Goal: Information Seeking & Learning: Learn about a topic

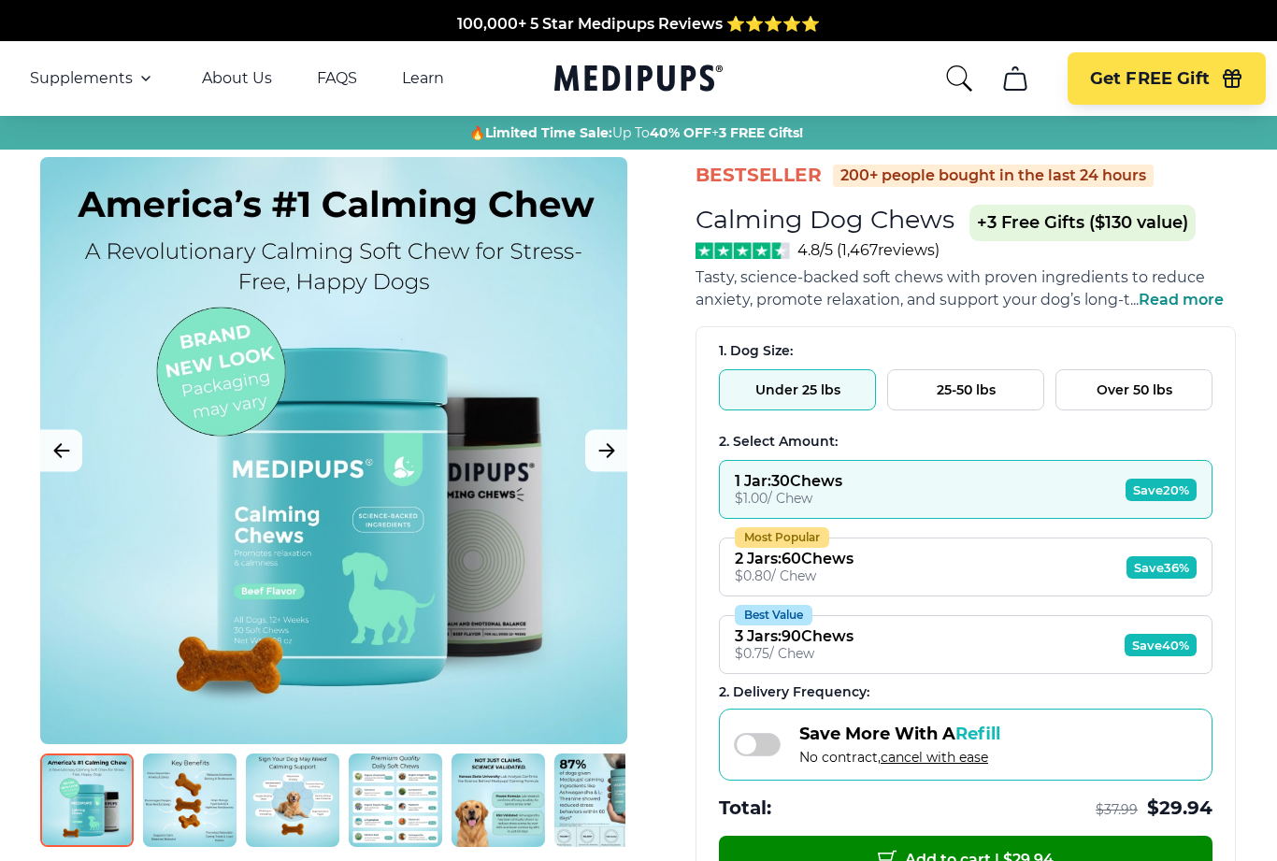
click at [184, 815] on img at bounding box center [190, 801] width 94 height 94
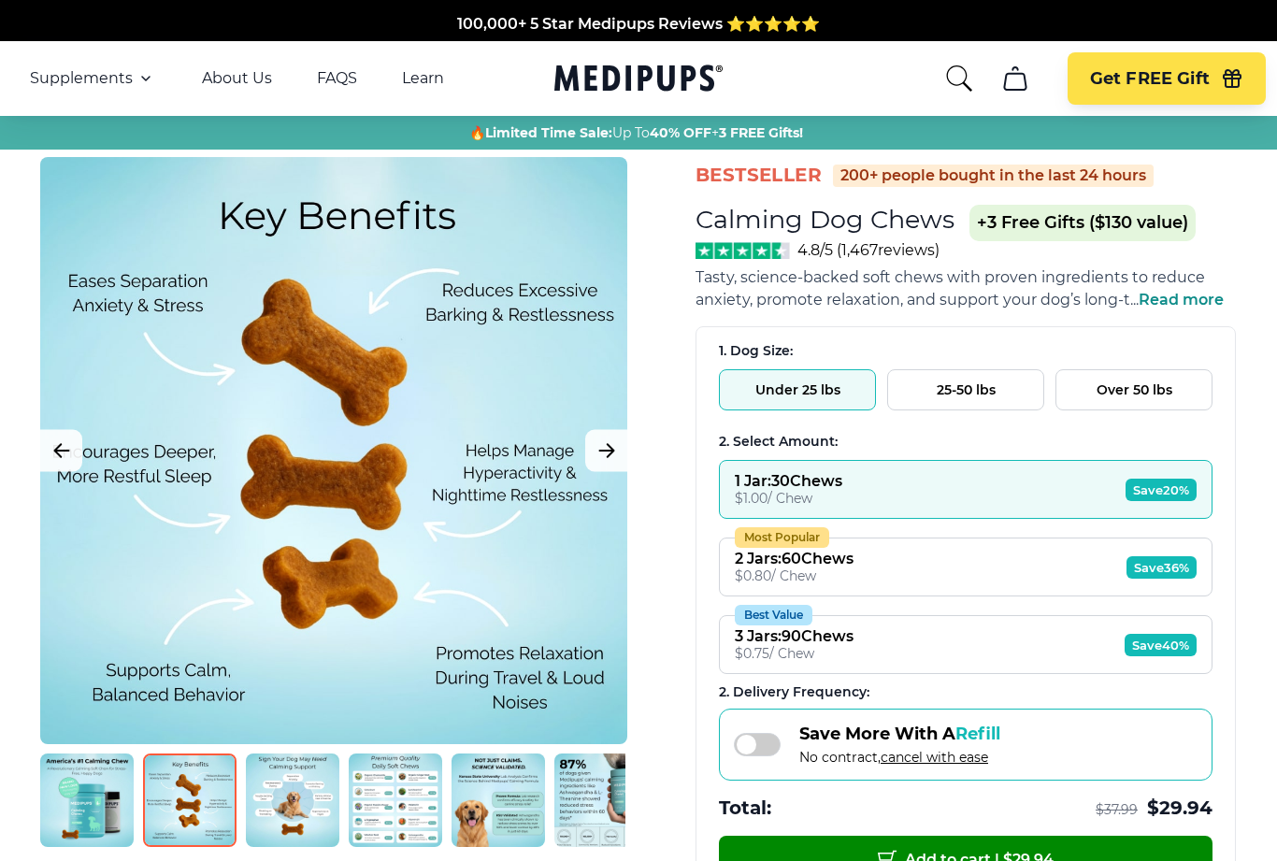
click at [273, 805] on img at bounding box center [293, 801] width 94 height 94
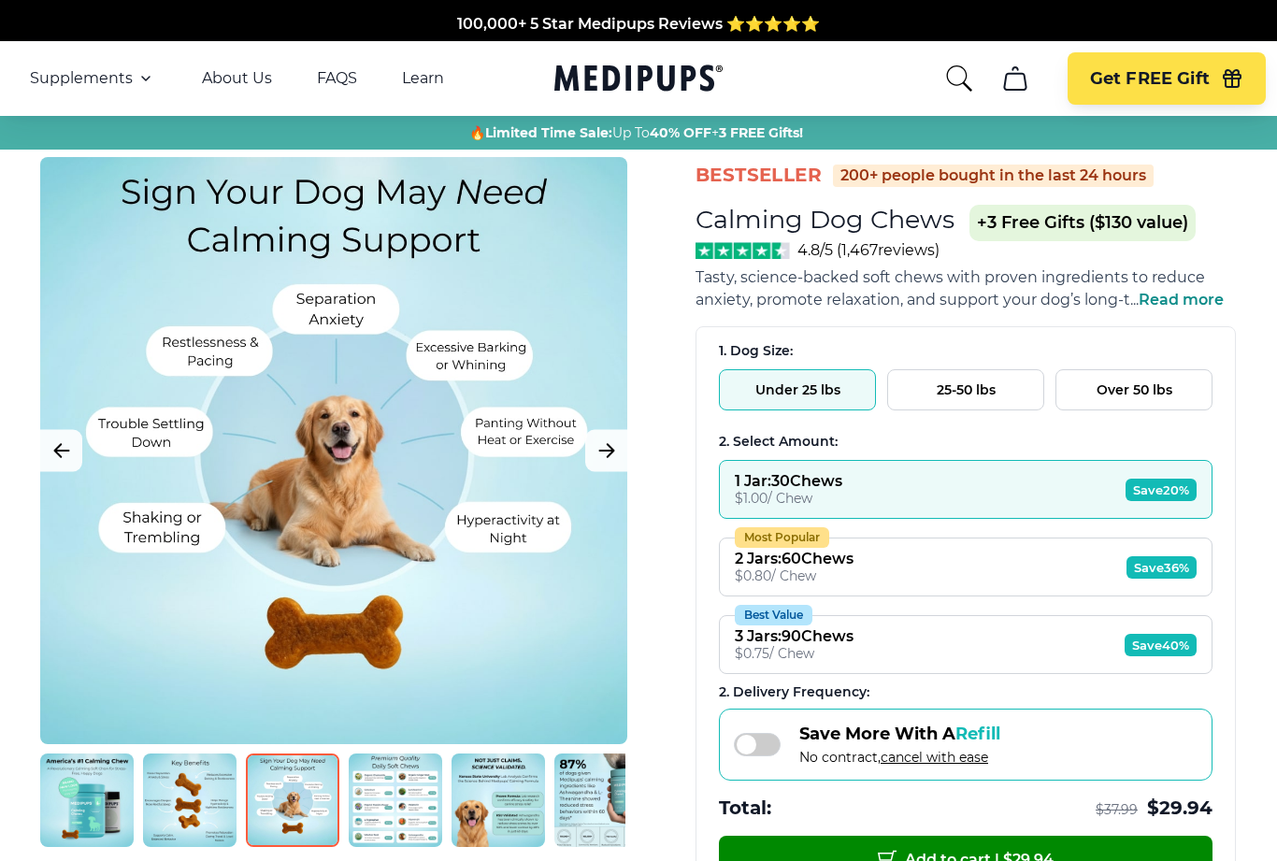
click at [404, 801] on img at bounding box center [396, 801] width 94 height 94
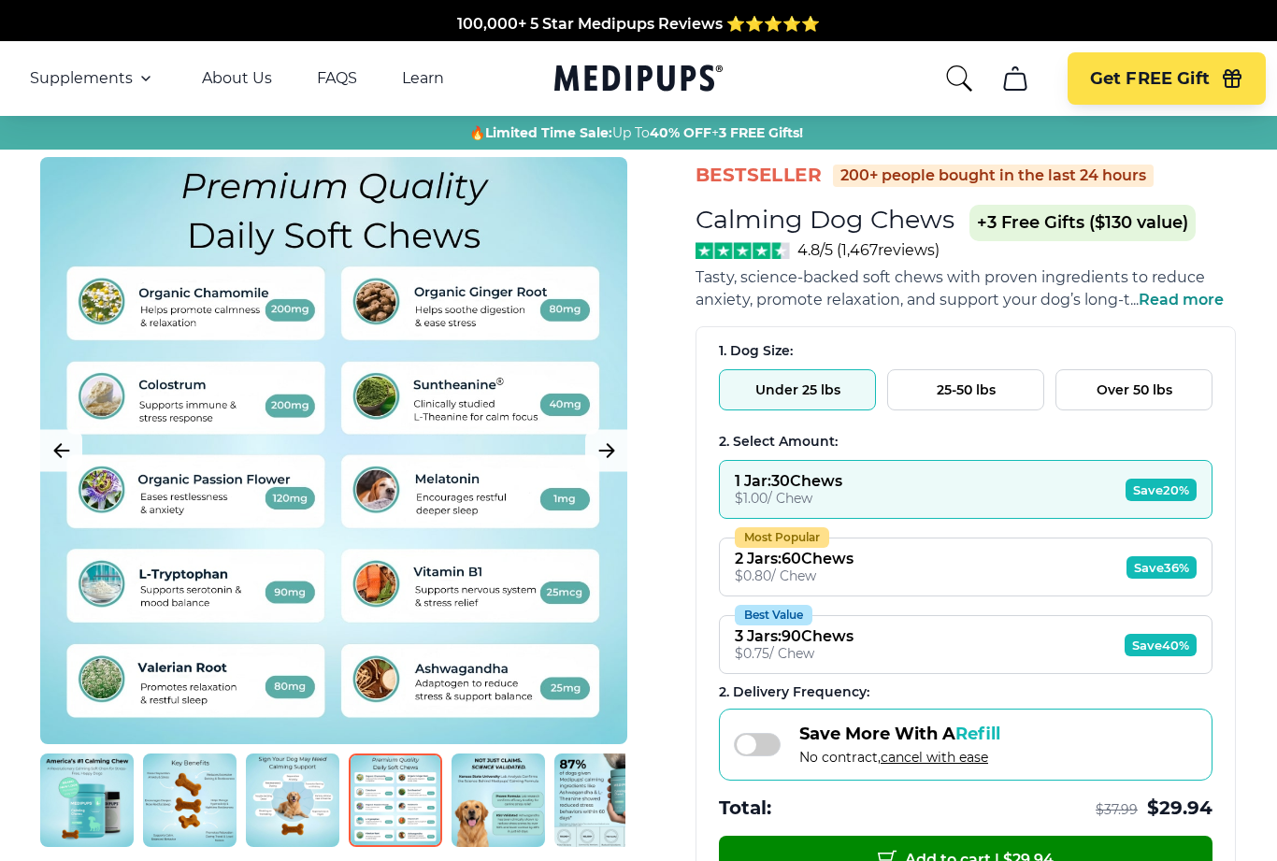
click at [503, 805] on img at bounding box center [499, 801] width 94 height 94
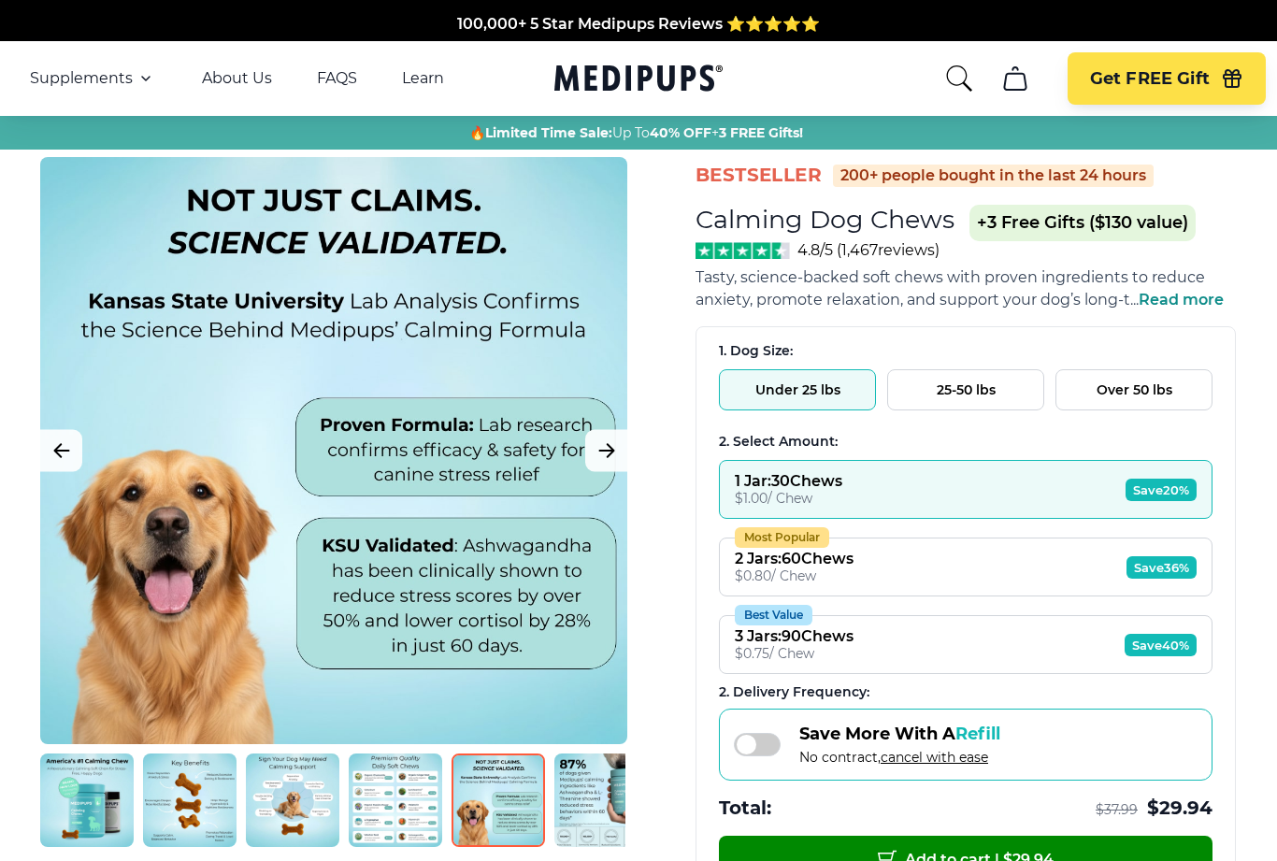
click at [589, 809] on img at bounding box center [602, 801] width 94 height 94
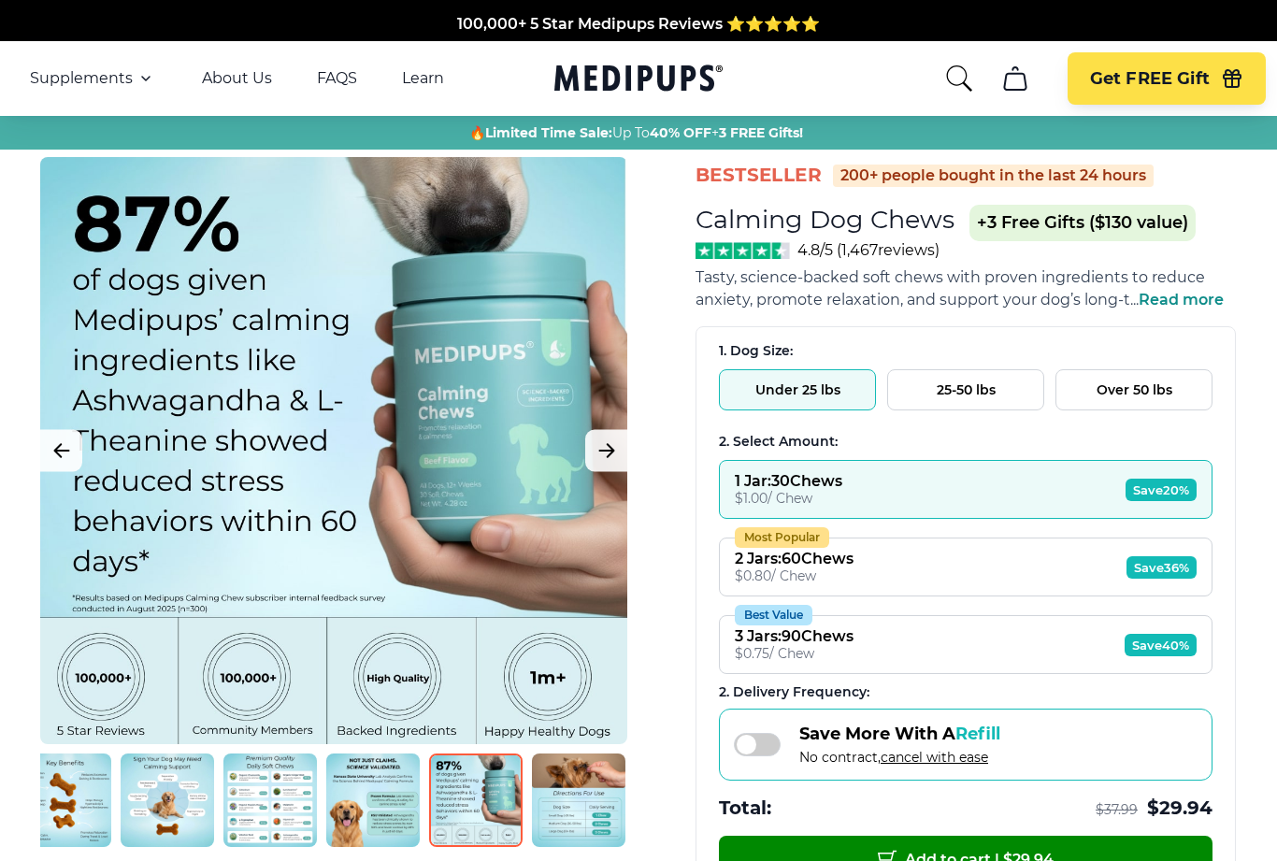
scroll to position [0, 133]
click at [579, 820] on img at bounding box center [579, 801] width 94 height 94
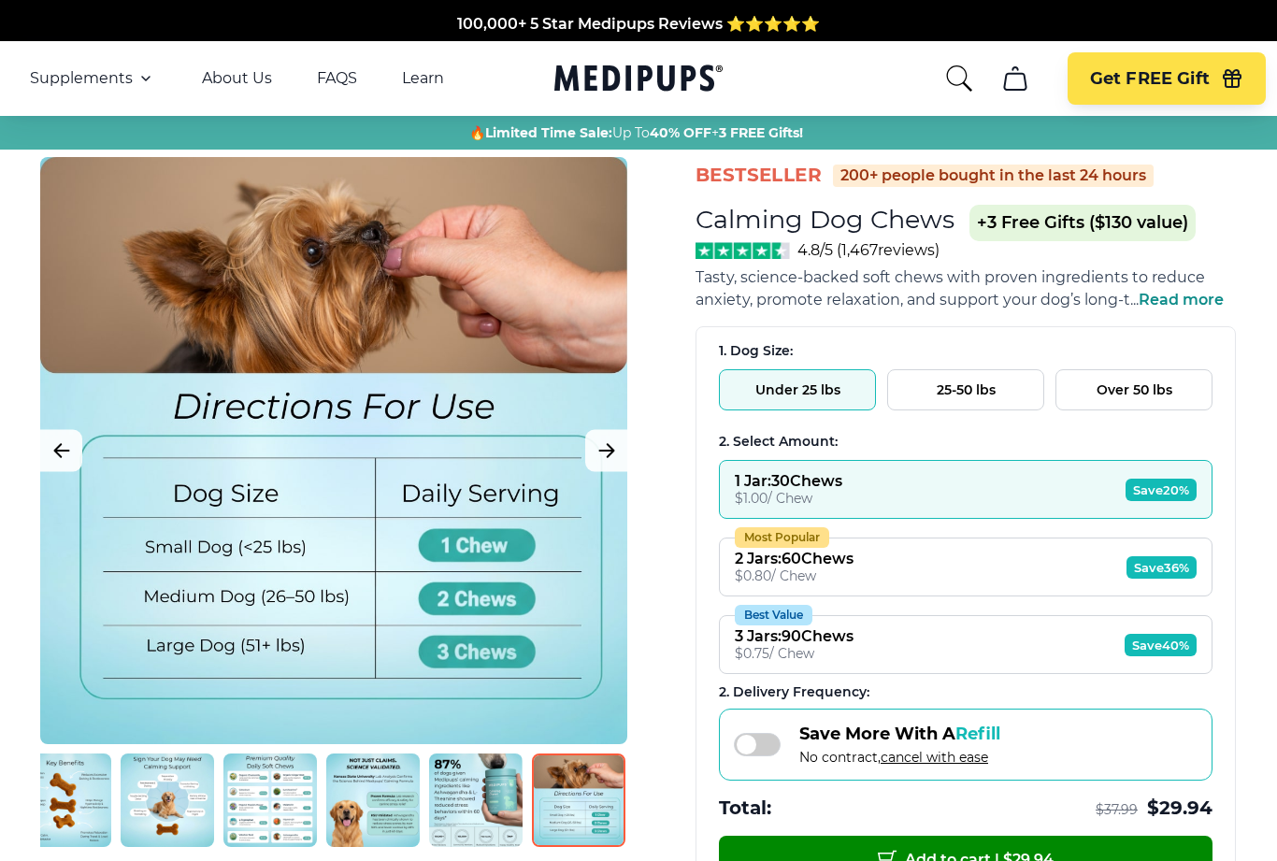
scroll to position [0, 69]
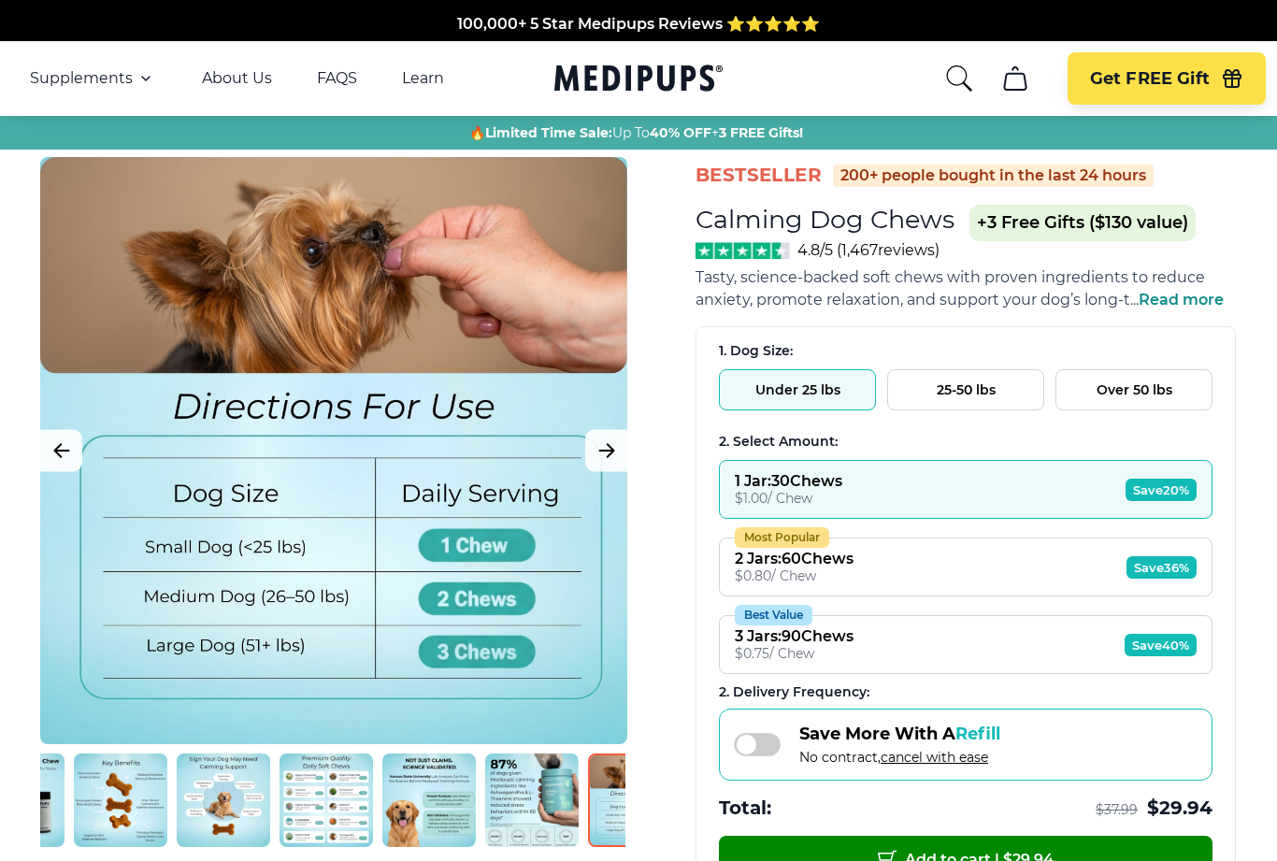
click at [89, 816] on img at bounding box center [121, 801] width 94 height 94
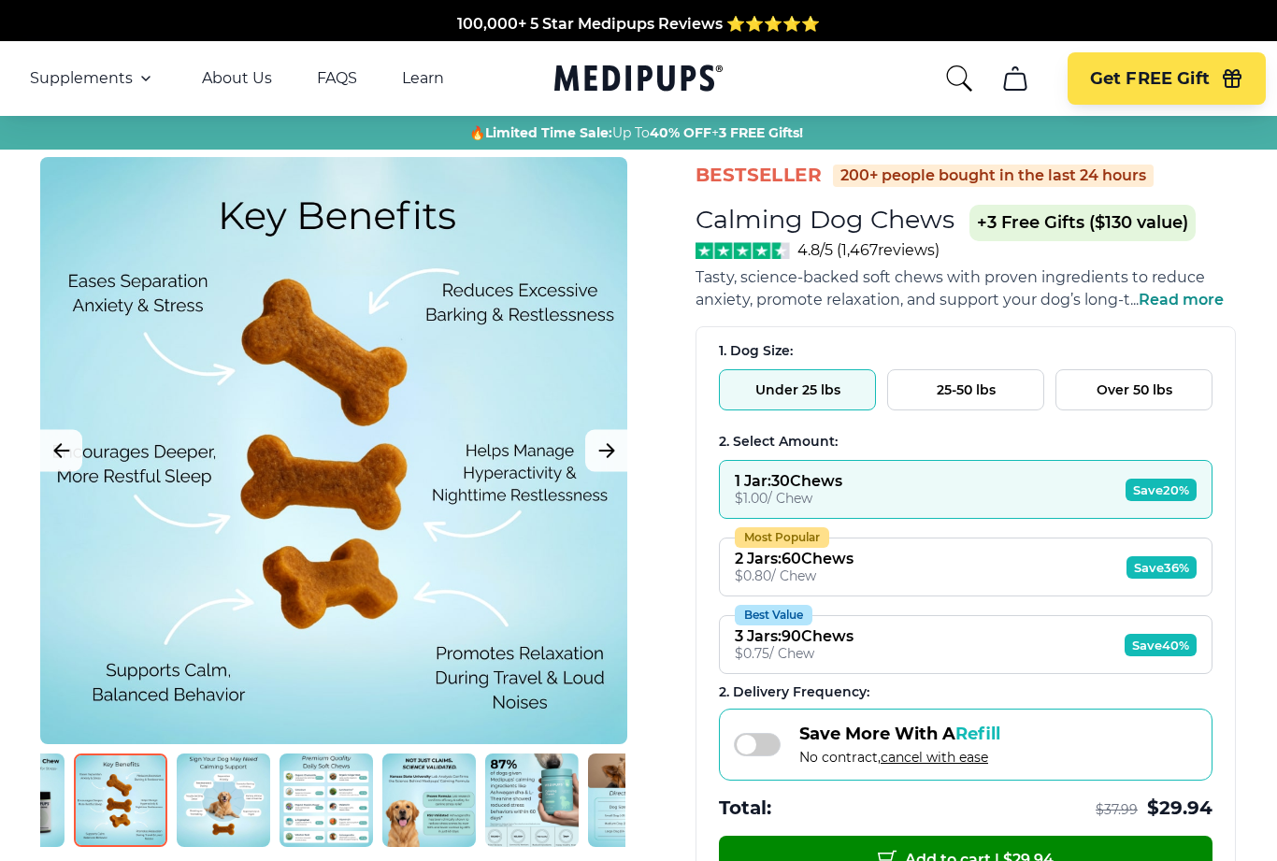
click at [93, 810] on img at bounding box center [121, 801] width 94 height 94
click at [95, 801] on img at bounding box center [121, 801] width 94 height 94
click at [79, 803] on img at bounding box center [121, 801] width 94 height 94
click at [63, 471] on button "Previous Image" at bounding box center [61, 451] width 42 height 42
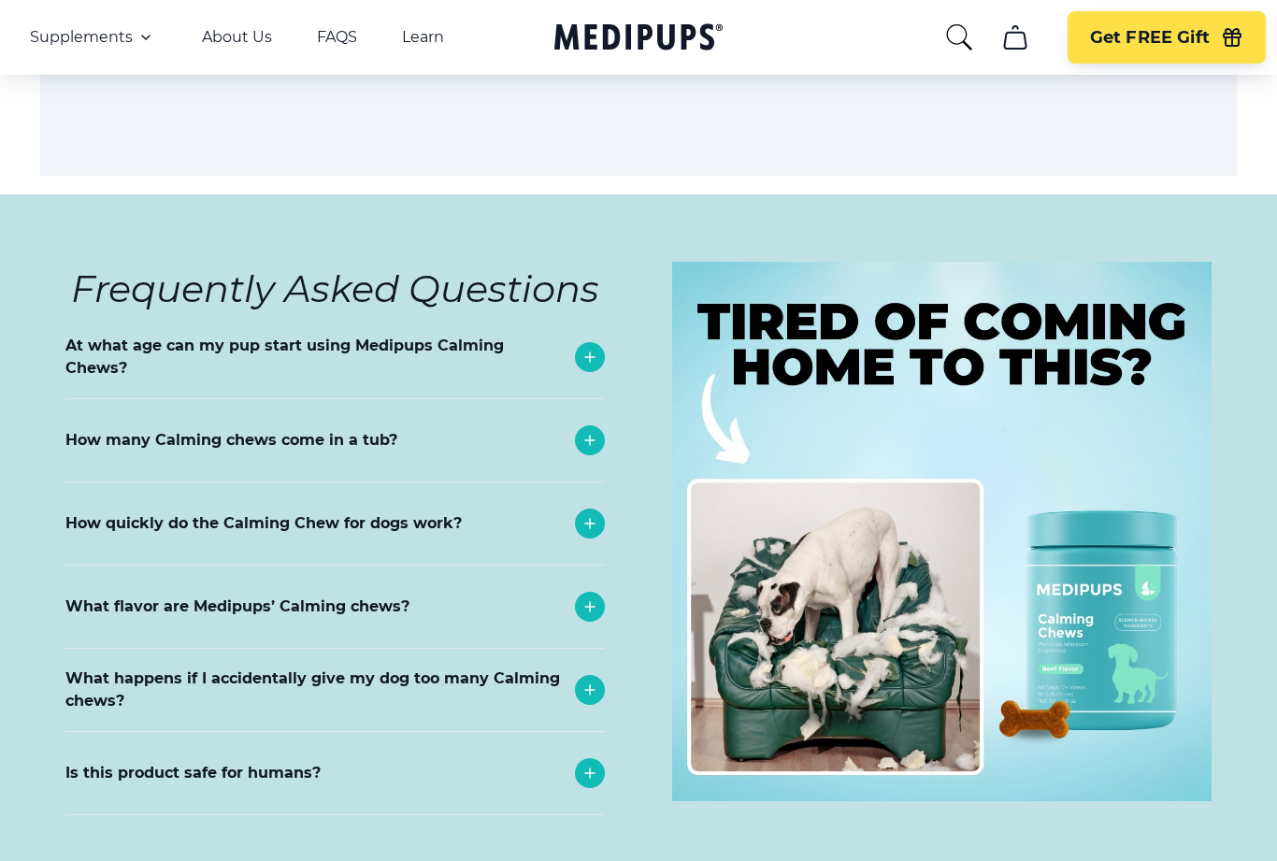
scroll to position [7806, 0]
click at [592, 519] on icon at bounding box center [589, 523] width 9 height 9
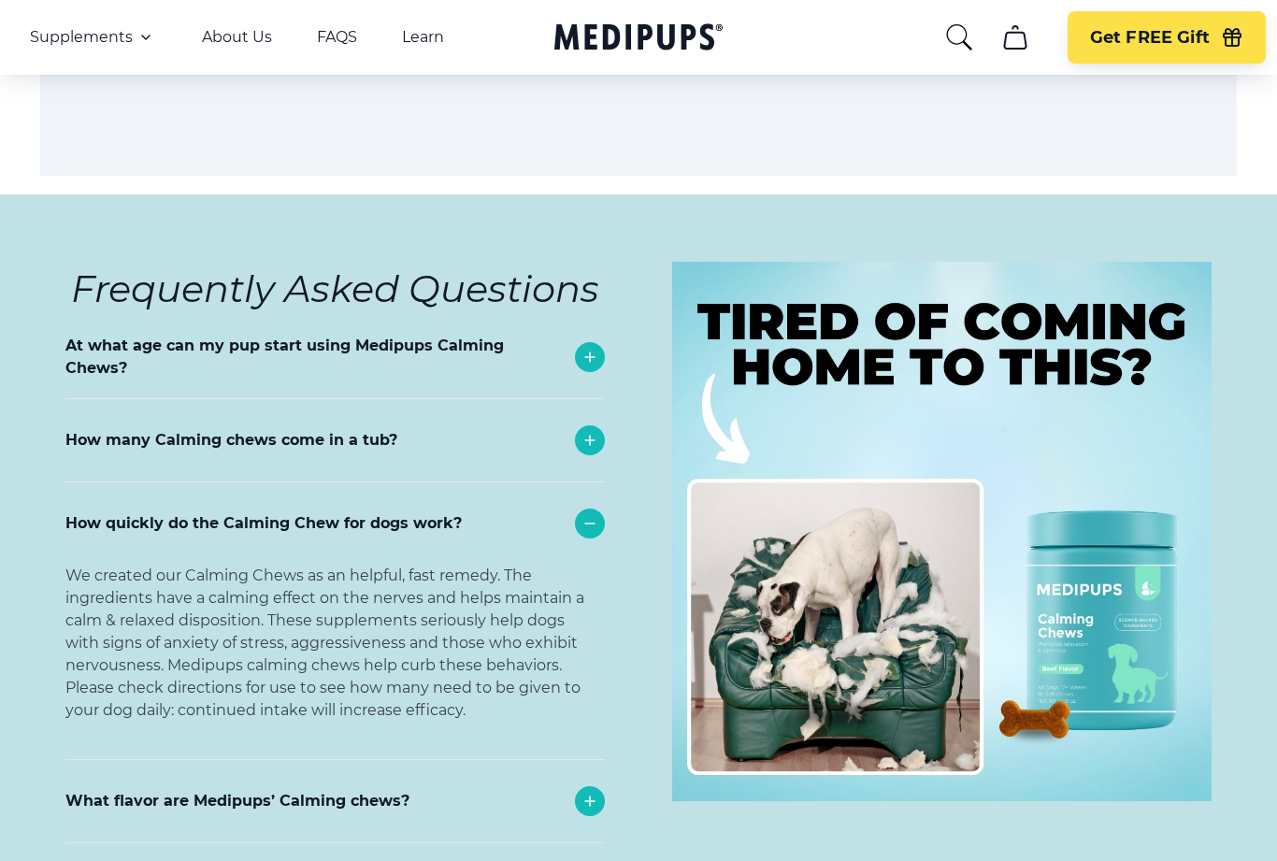
click at [594, 790] on icon at bounding box center [590, 801] width 22 height 22
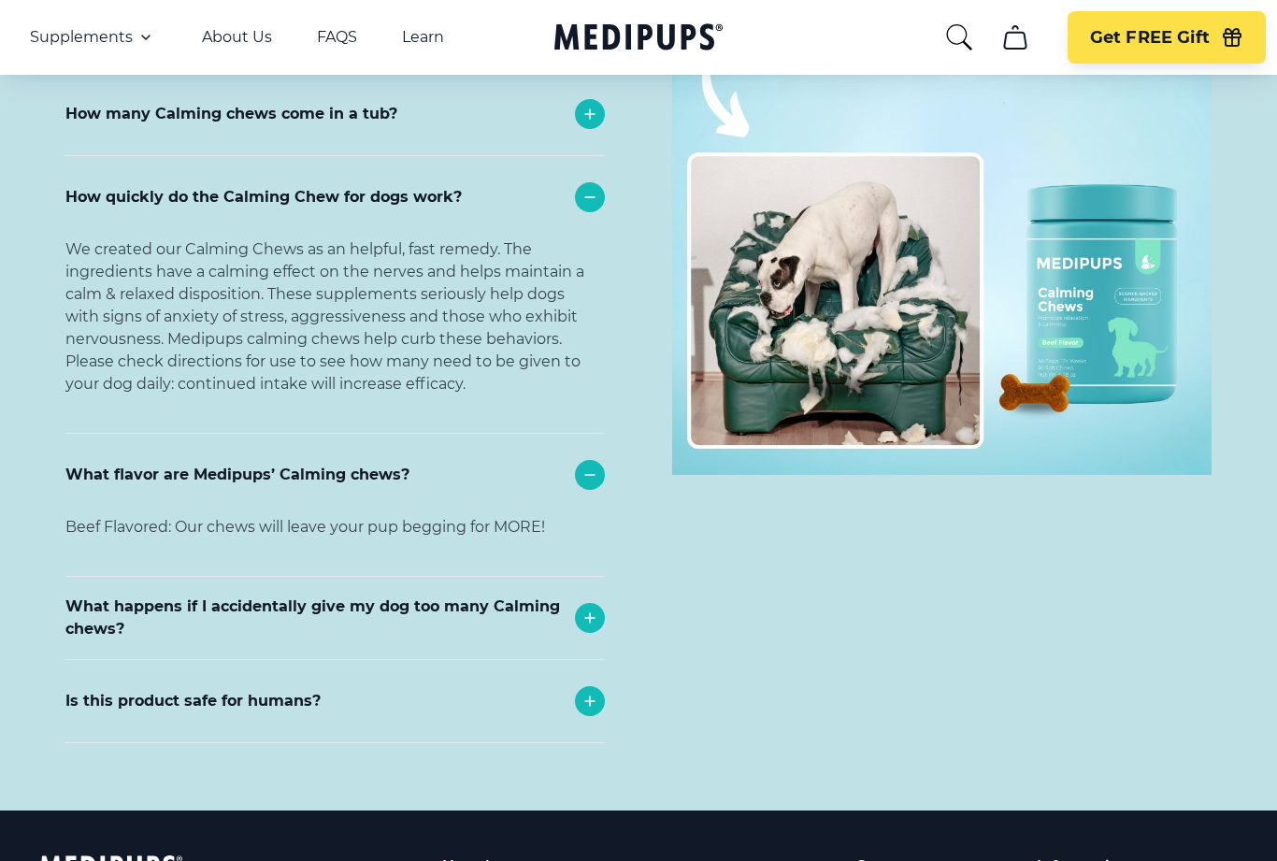
scroll to position [8133, 0]
click at [592, 607] on icon at bounding box center [590, 618] width 22 height 22
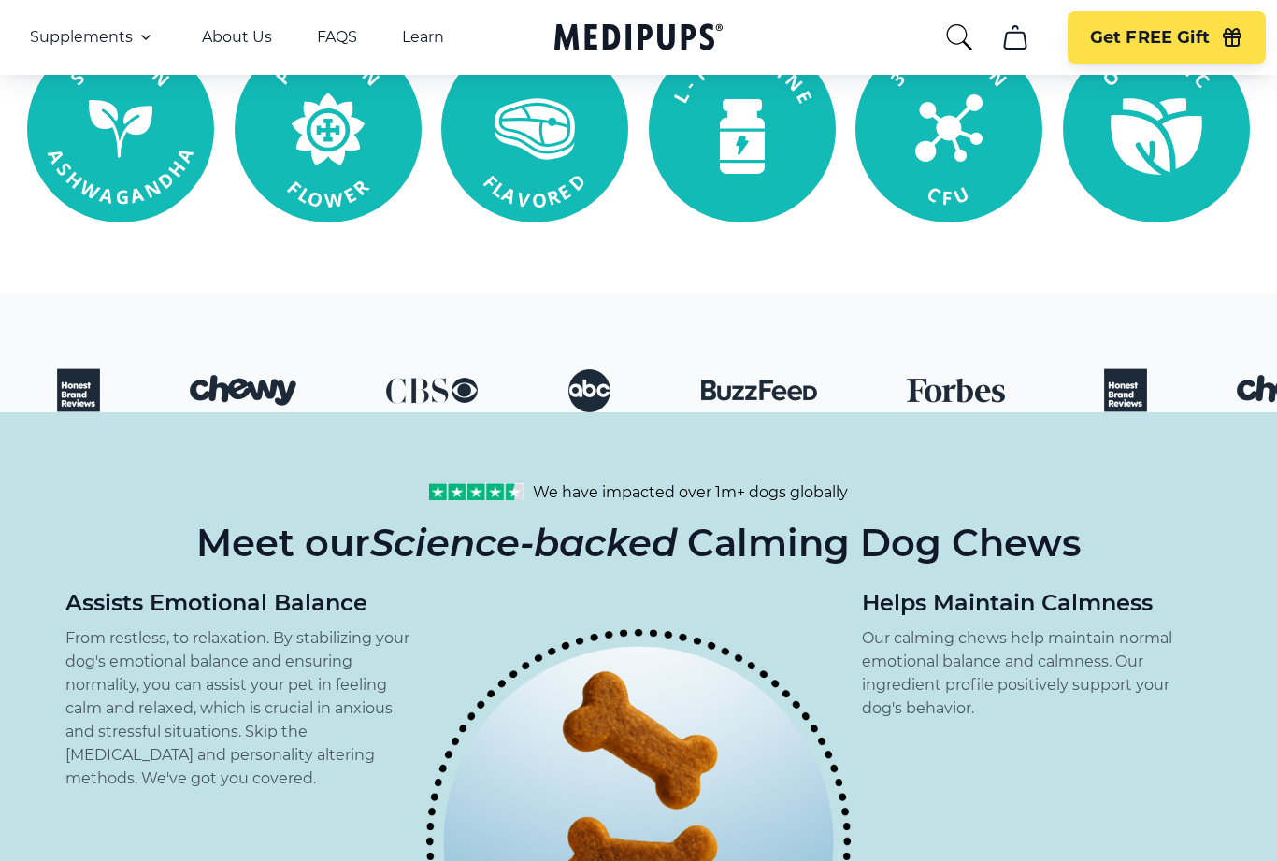
scroll to position [0, 0]
